Goal: Navigation & Orientation: Find specific page/section

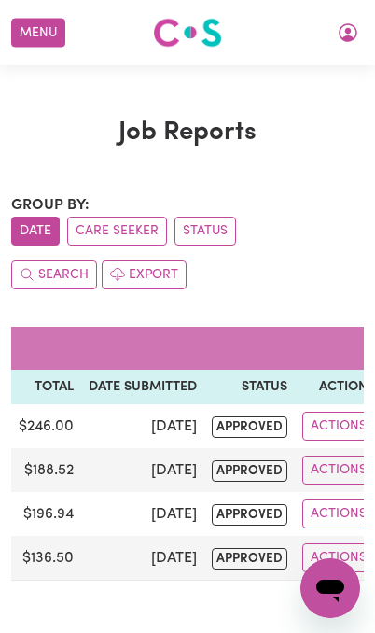
click at [342, 45] on button "My Account" at bounding box center [347, 33] width 39 height 32
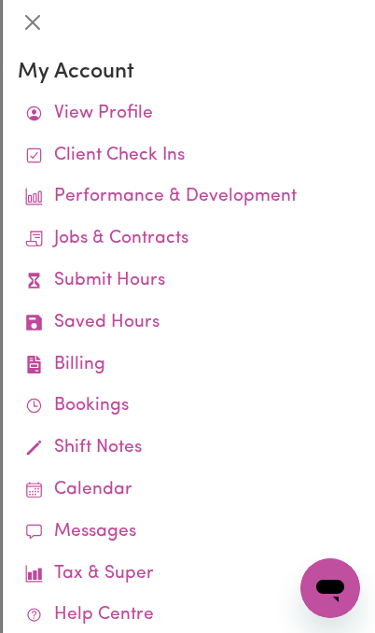
click at [196, 117] on link "View Profile" at bounding box center [189, 114] width 342 height 42
click at [107, 117] on link "View Profile" at bounding box center [189, 114] width 342 height 42
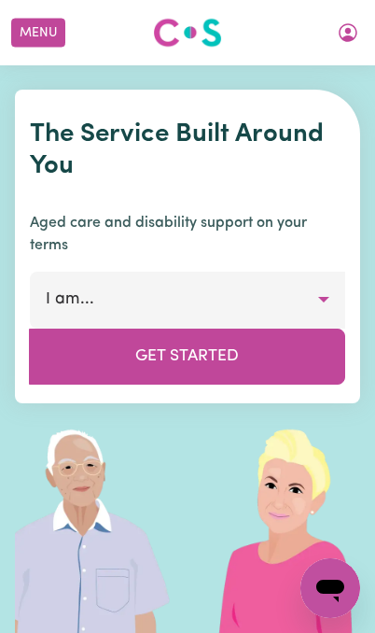
click at [36, 32] on button "Menu" at bounding box center [38, 33] width 54 height 29
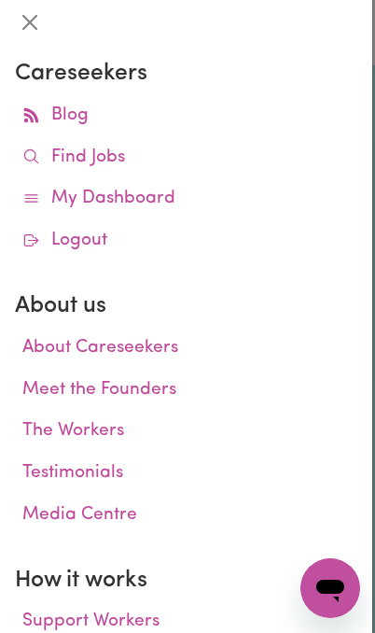
click at [36, 22] on button "Close" at bounding box center [30, 22] width 30 height 30
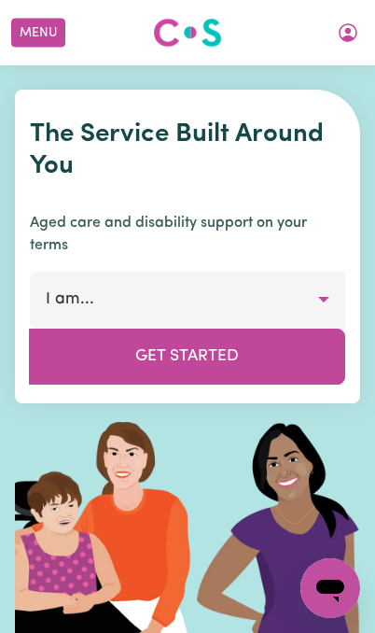
click at [334, 37] on button "My Account" at bounding box center [347, 33] width 39 height 32
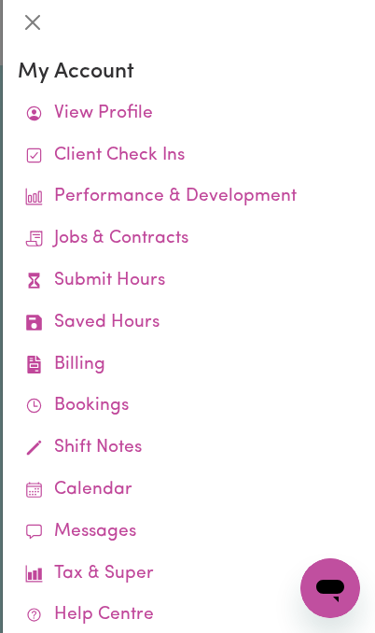
click at [111, 483] on link "Calendar" at bounding box center [189, 490] width 342 height 42
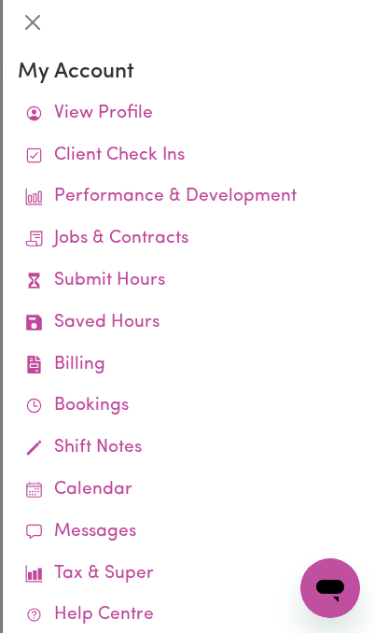
click at [155, 230] on link "Jobs & Contracts" at bounding box center [189, 239] width 342 height 42
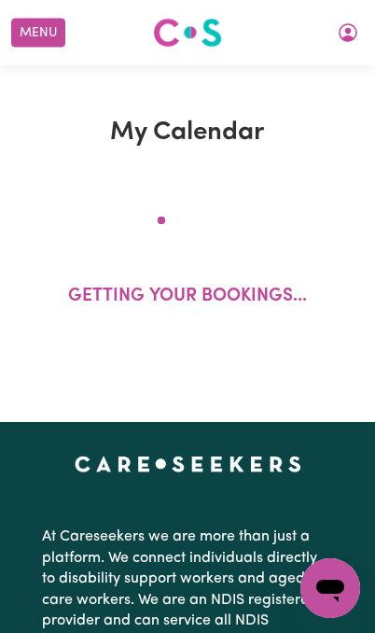
click at [346, 36] on icon "My Account" at bounding box center [348, 32] width 19 height 19
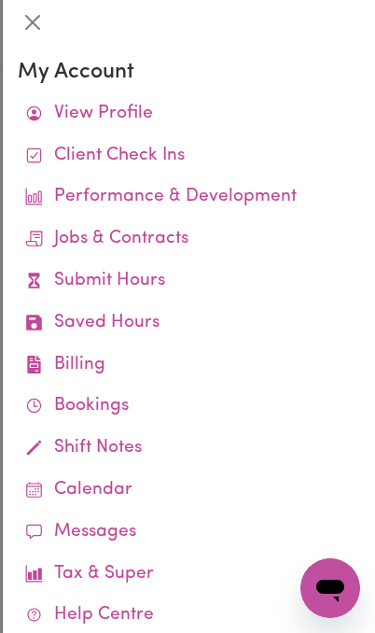
click at [183, 497] on link "Calendar" at bounding box center [189, 490] width 342 height 42
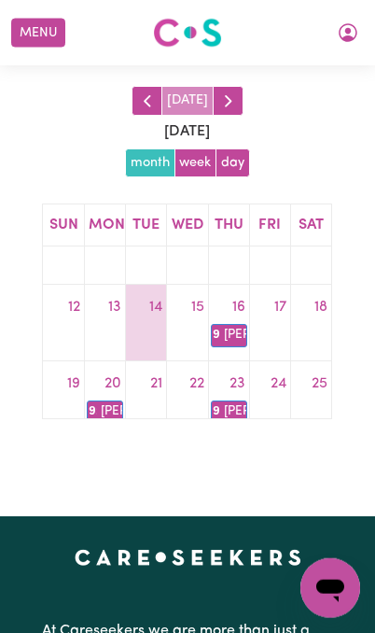
scroll to position [113, 0]
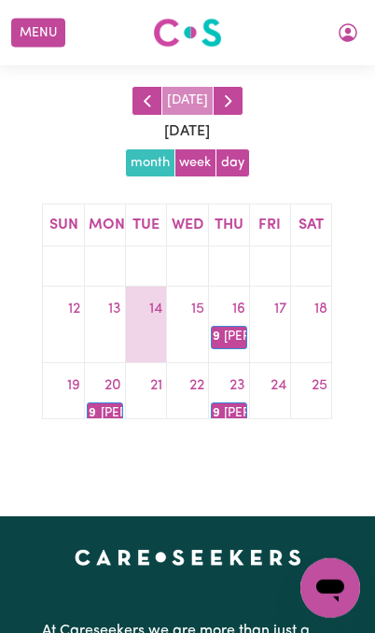
click at [191, 331] on div at bounding box center [187, 340] width 40 height 30
click at [188, 299] on link "15" at bounding box center [198, 309] width 21 height 30
click at [195, 161] on button "week" at bounding box center [195, 163] width 43 height 30
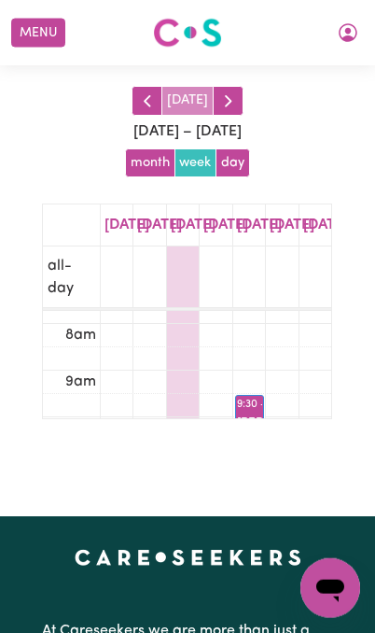
click at [244, 172] on button "day" at bounding box center [233, 163] width 35 height 30
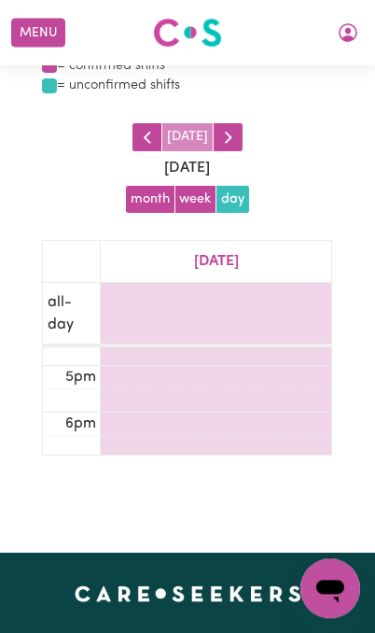
scroll to position [0, 0]
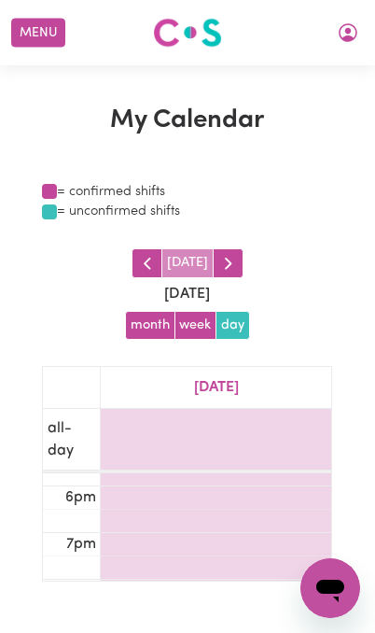
click at [230, 260] on span "button" at bounding box center [228, 263] width 21 height 21
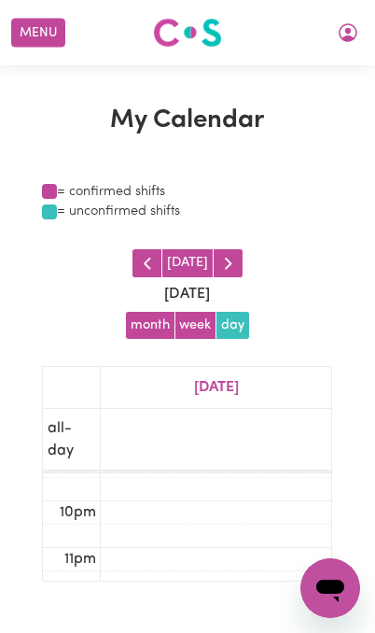
scroll to position [997, 0]
